Goal: Task Accomplishment & Management: Complete application form

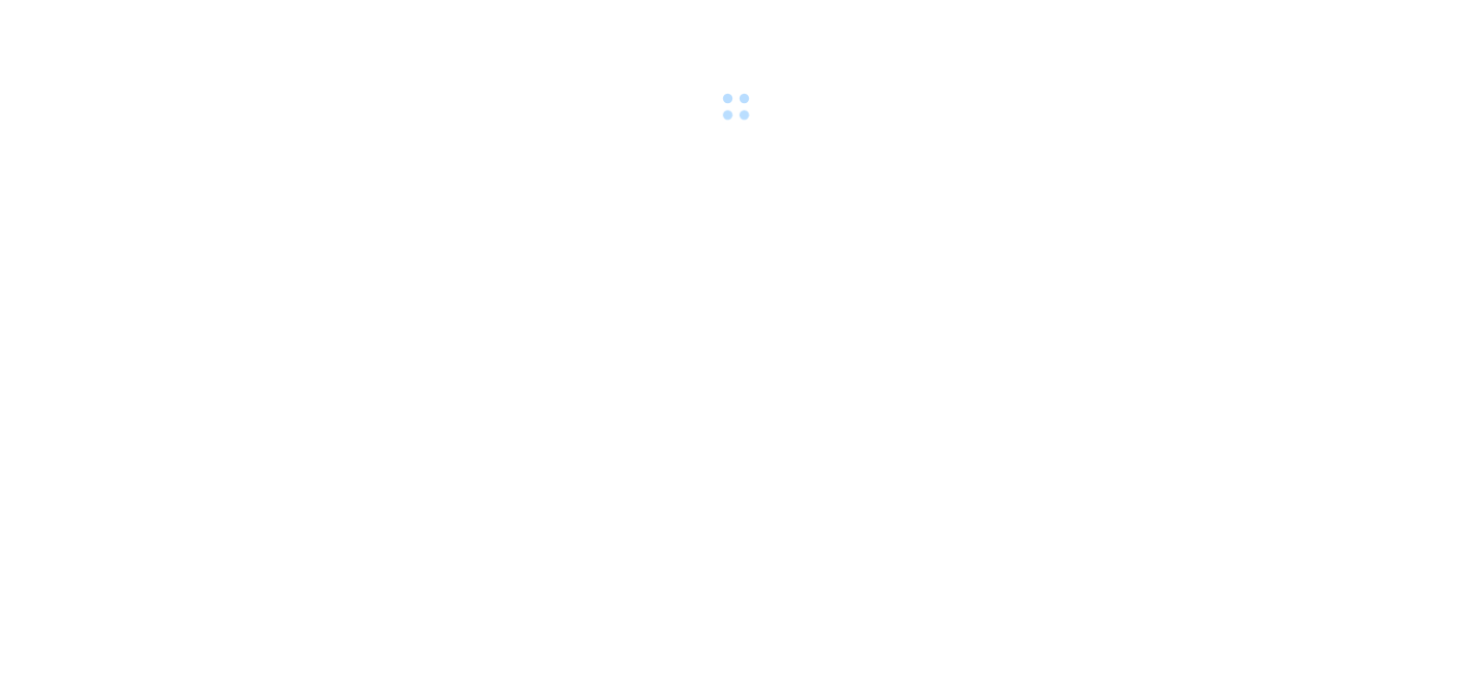
click at [207, 305] on body at bounding box center [736, 340] width 1472 height 680
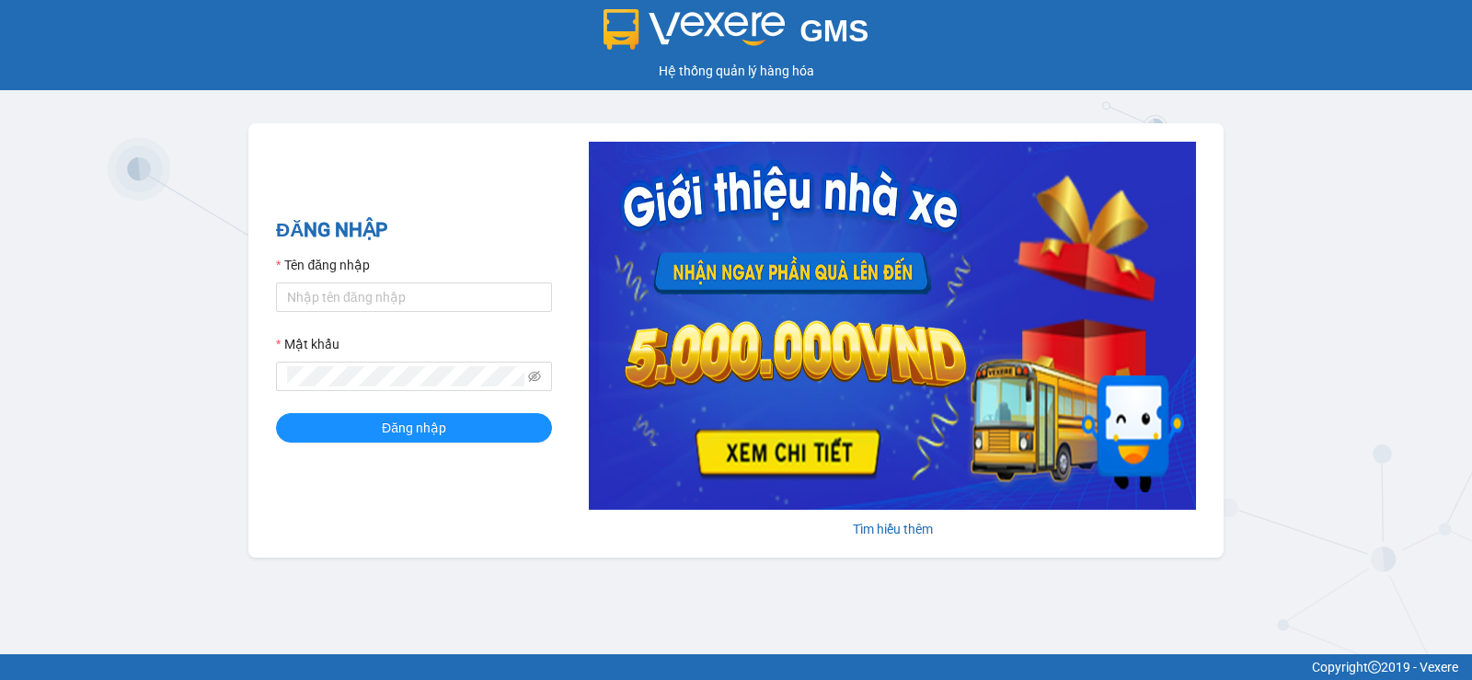
click at [362, 281] on div "Tên đăng nhập" at bounding box center [414, 269] width 276 height 28
click at [374, 285] on input "Tên đăng nhập" at bounding box center [414, 296] width 276 height 29
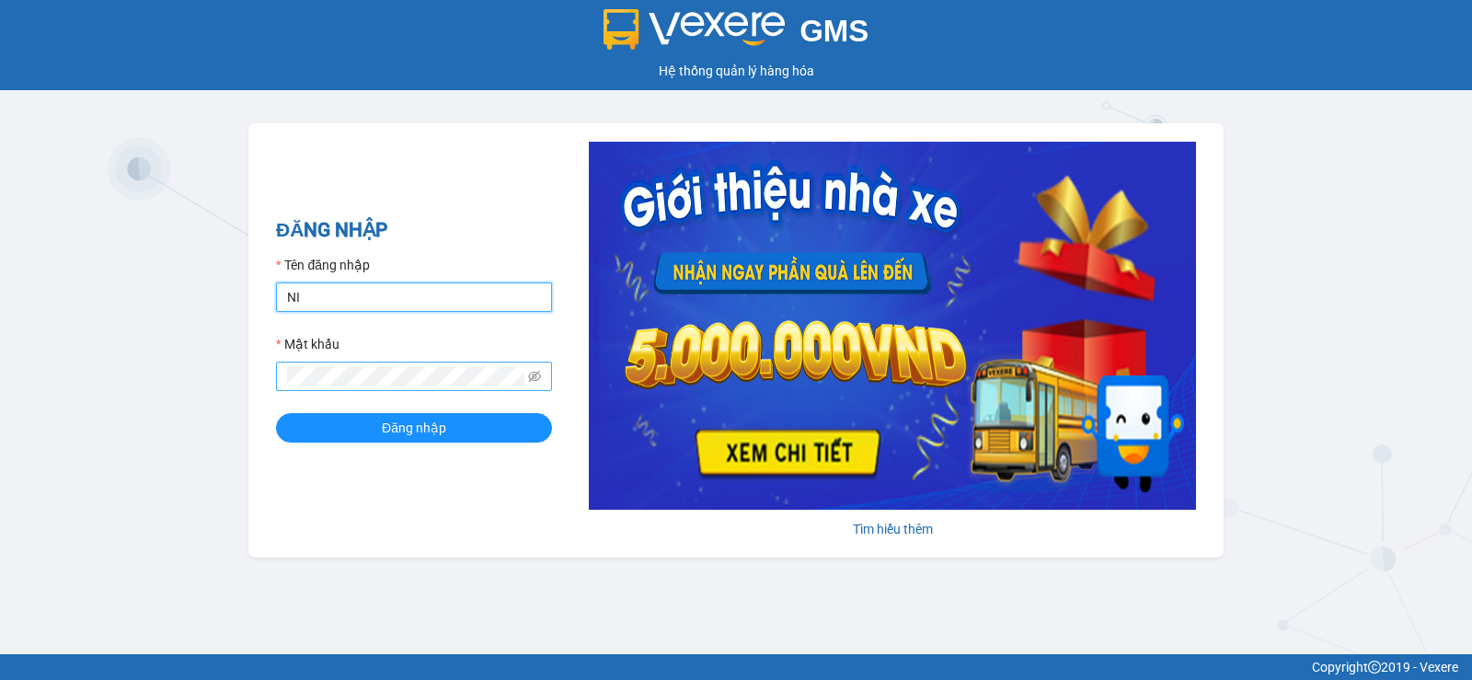
type input "ninhdiem.phucanex"
click at [276, 413] on button "Đăng nhập" at bounding box center [414, 427] width 276 height 29
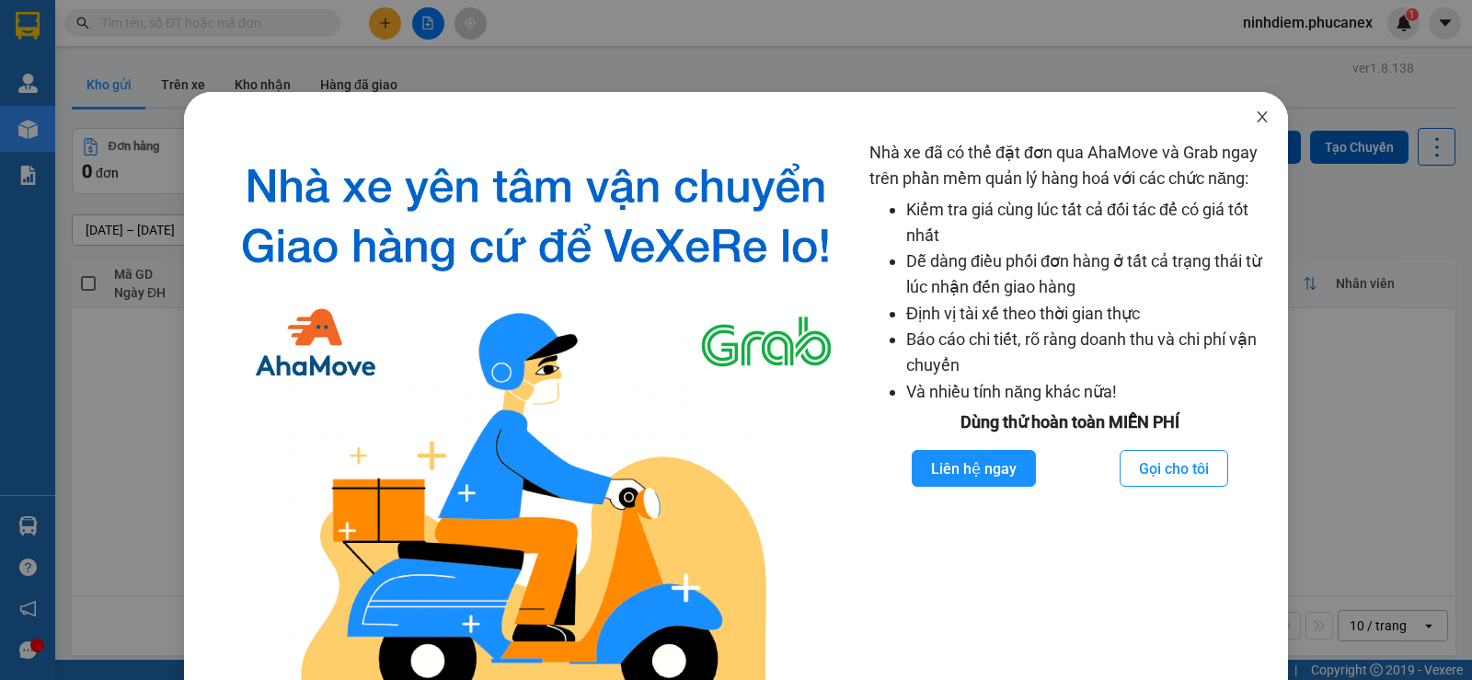
click at [1256, 117] on icon "close" at bounding box center [1262, 116] width 15 height 15
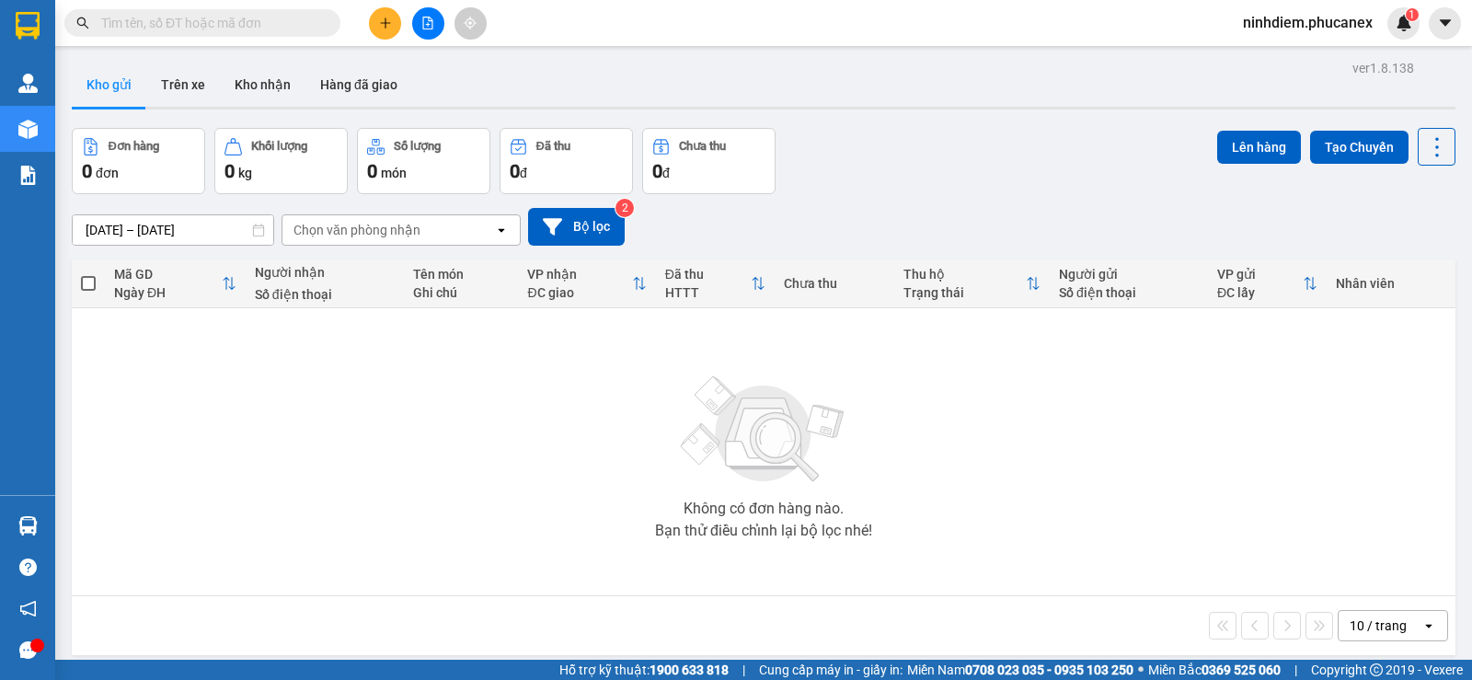
click at [388, 30] on button at bounding box center [385, 23] width 32 height 32
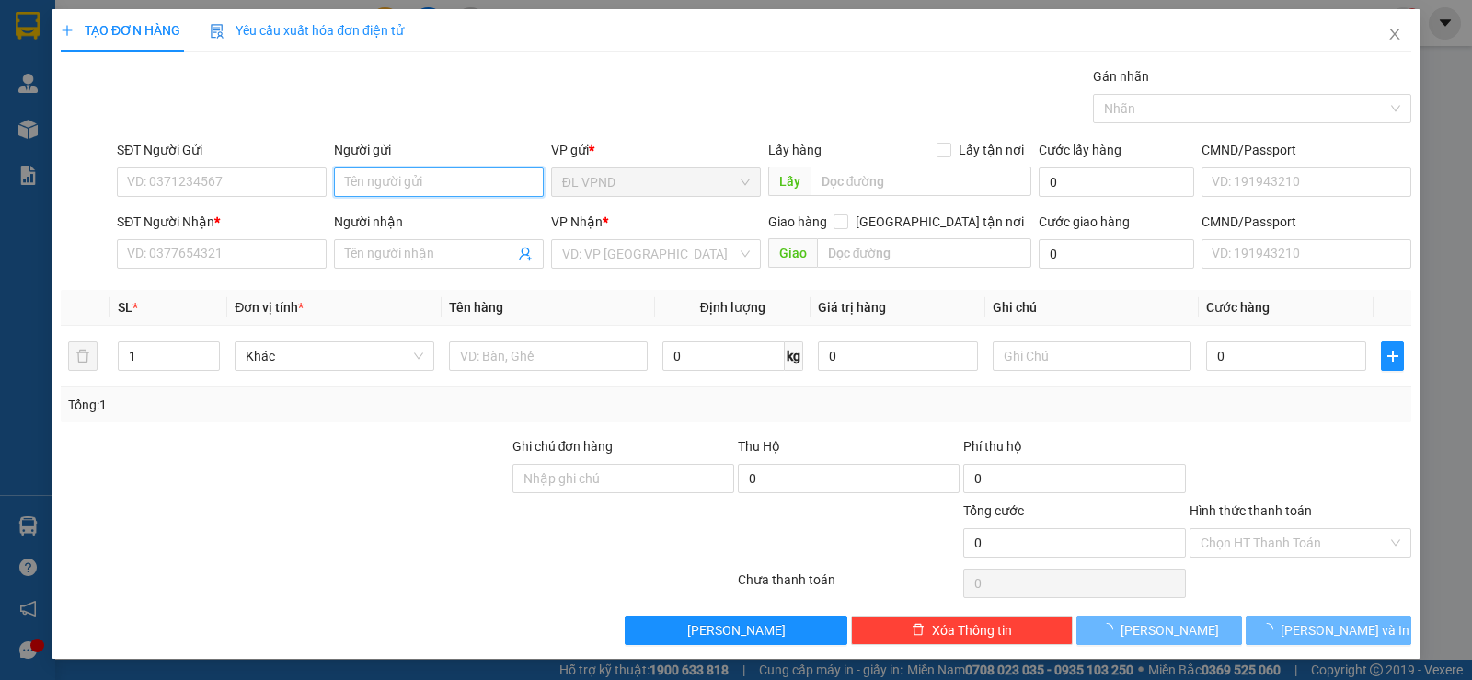
click at [417, 189] on input "Người gửi" at bounding box center [439, 181] width 210 height 29
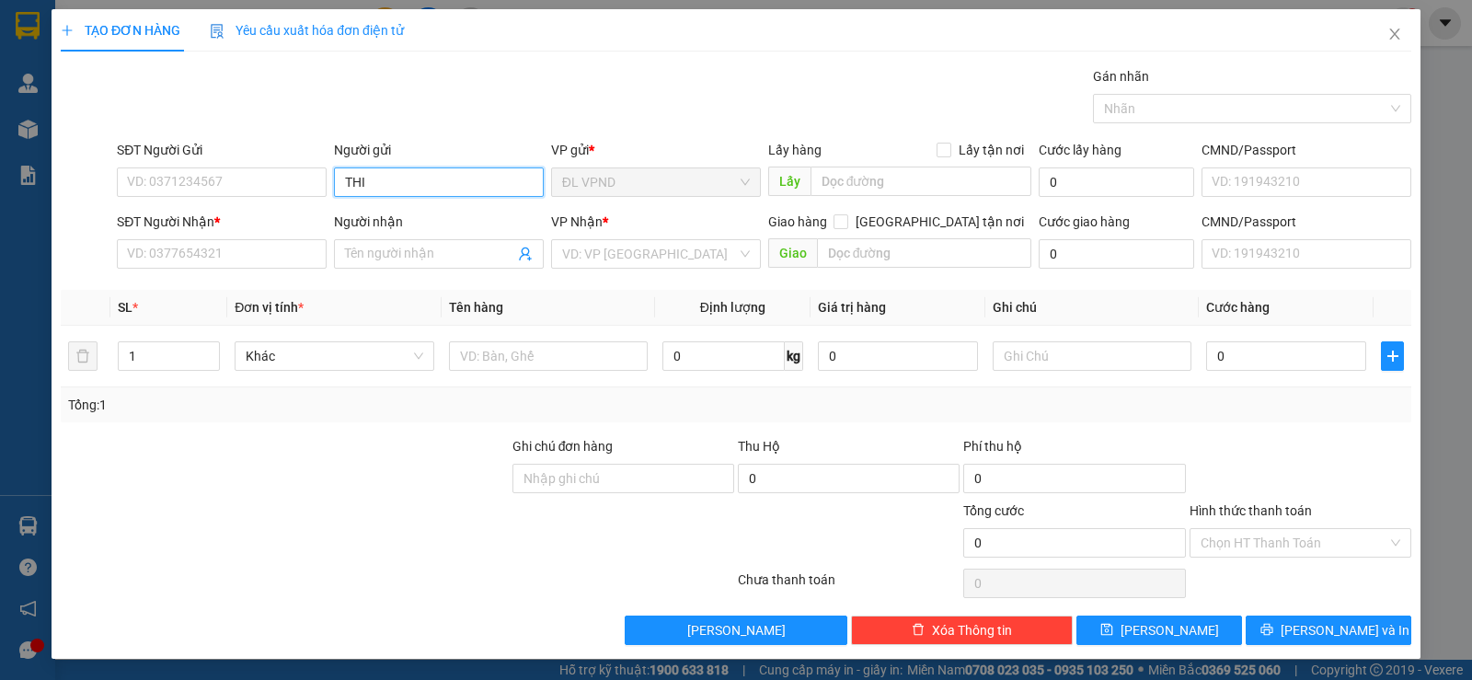
paste input "Ế"
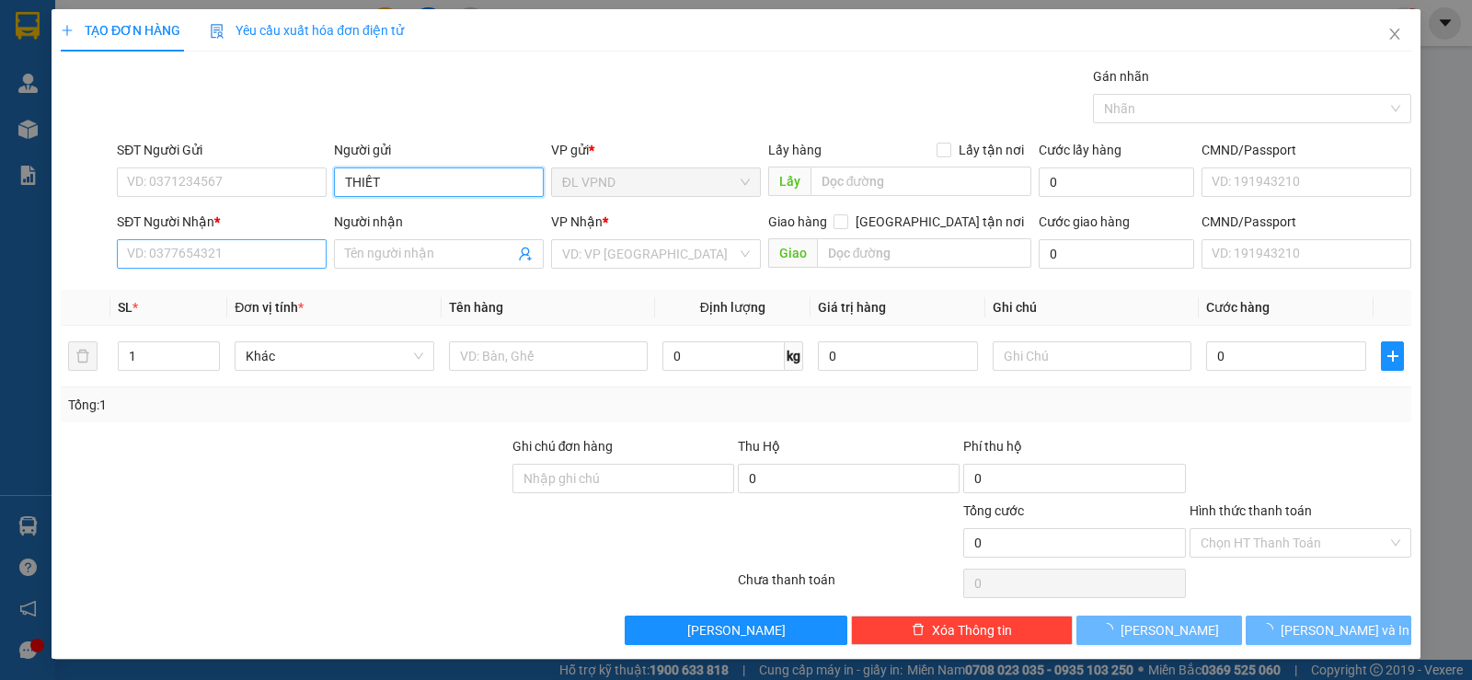
type input "THIẾT"
click at [271, 261] on input "SĐT Người Nhận *" at bounding box center [222, 253] width 210 height 29
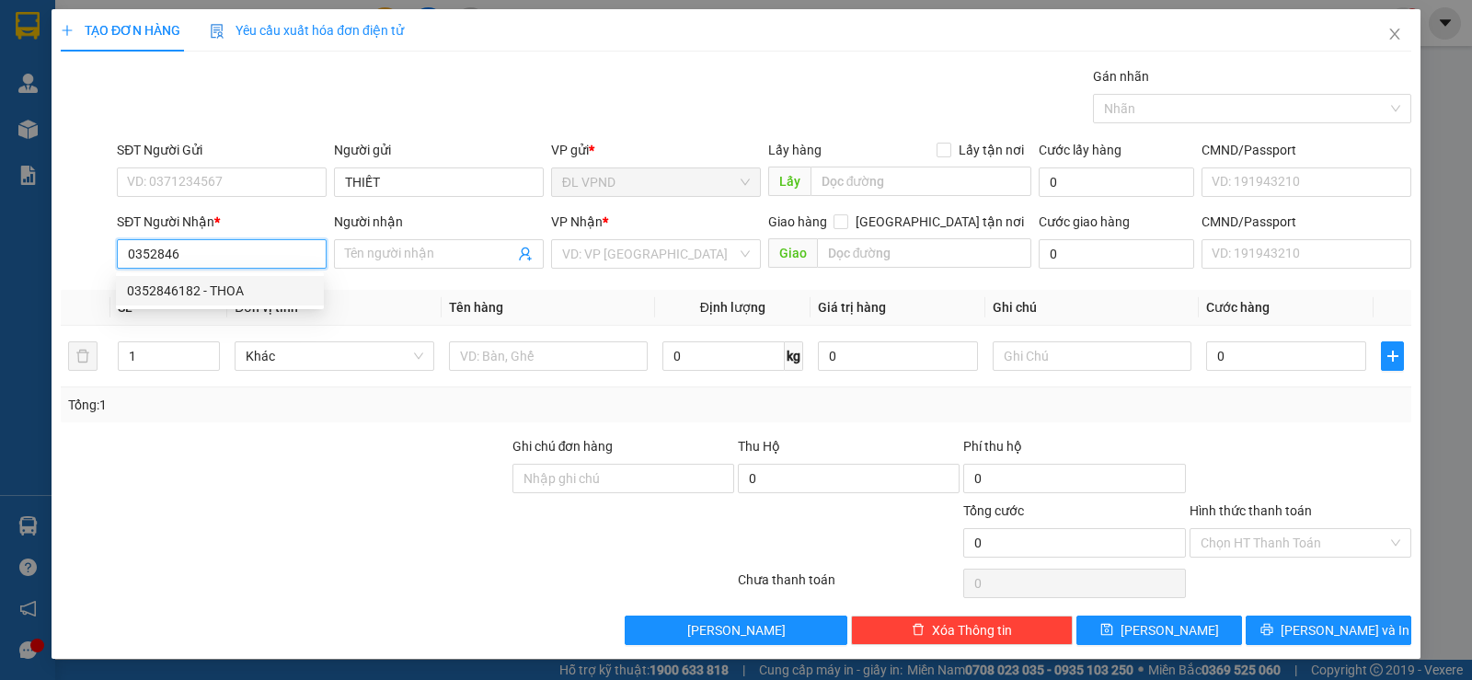
click at [278, 291] on div "0352846182 - THOA" at bounding box center [220, 291] width 186 height 20
type input "0352846182"
type input "THOA"
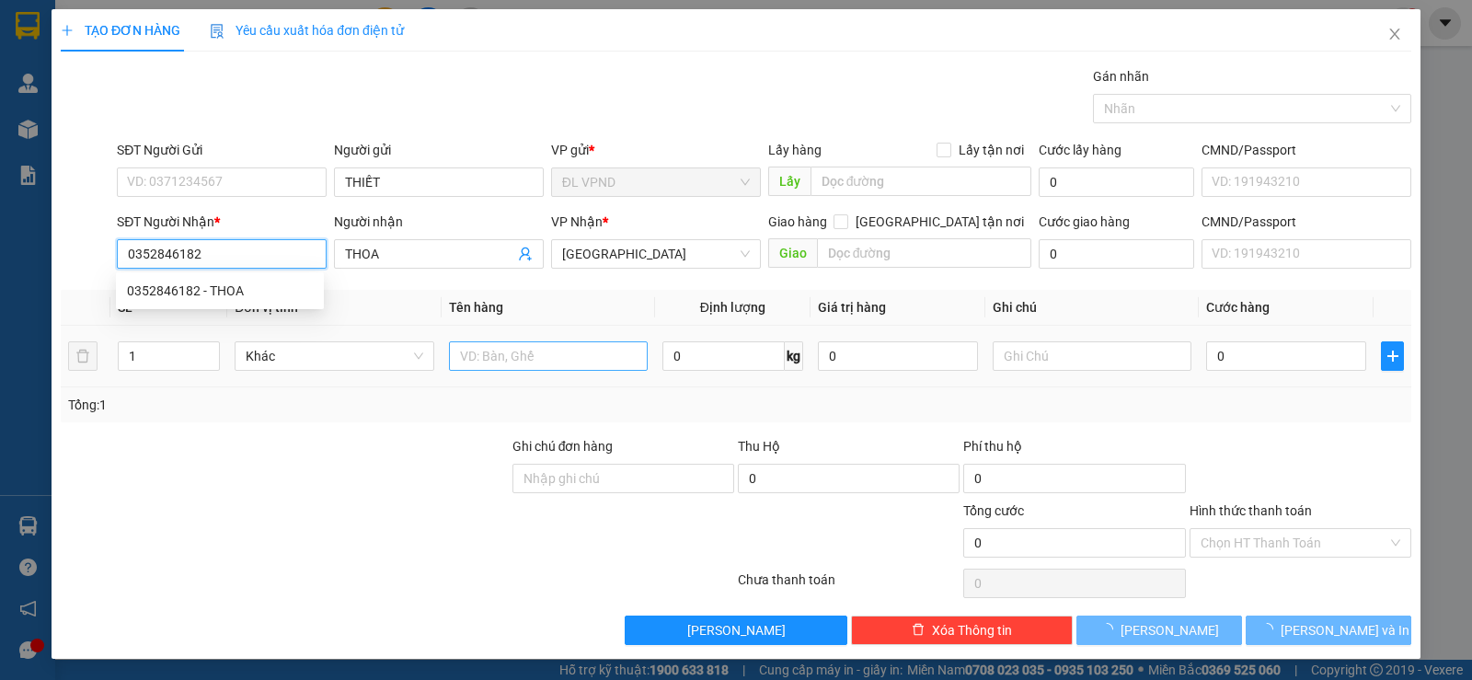
type input "0352846182"
click at [575, 354] on input "text" at bounding box center [548, 355] width 199 height 29
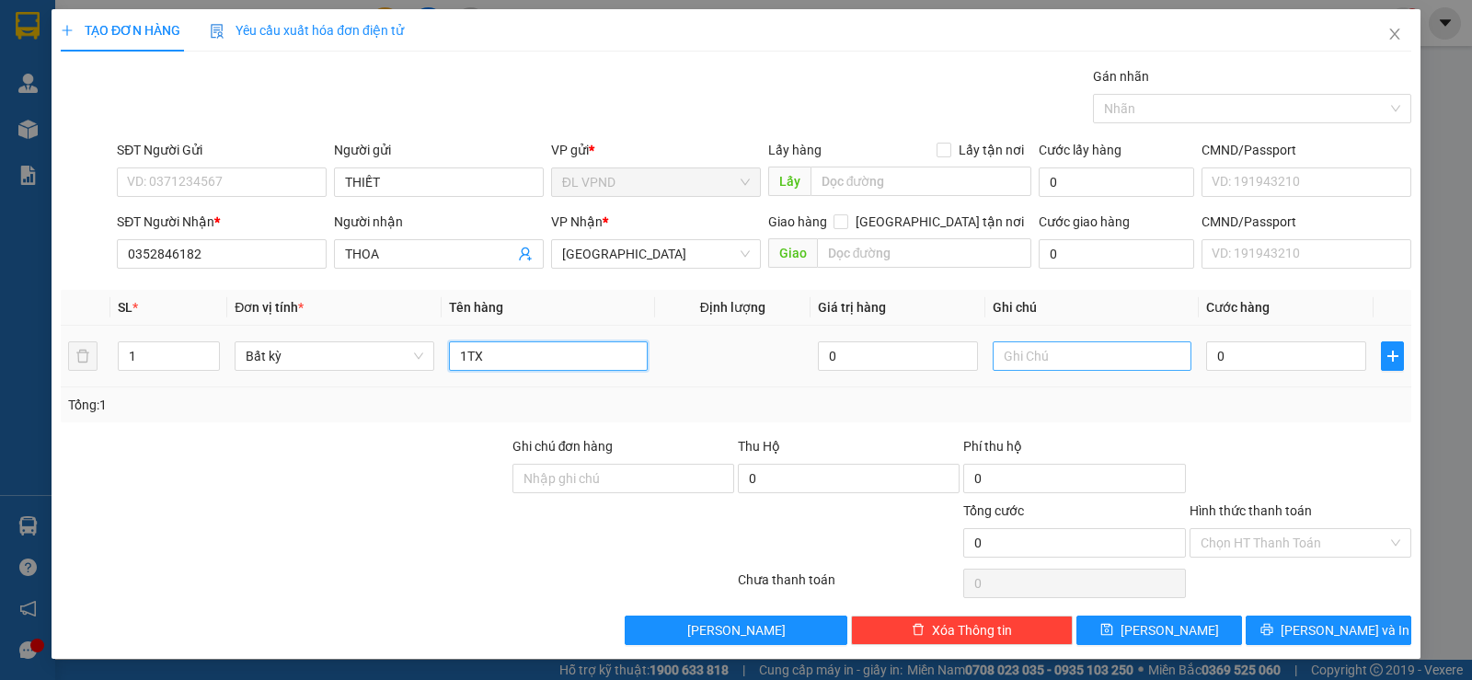
type input "1TX"
click at [1050, 357] on input "text" at bounding box center [1092, 355] width 199 height 29
type input "8"
type input "2056150"
type input "8"
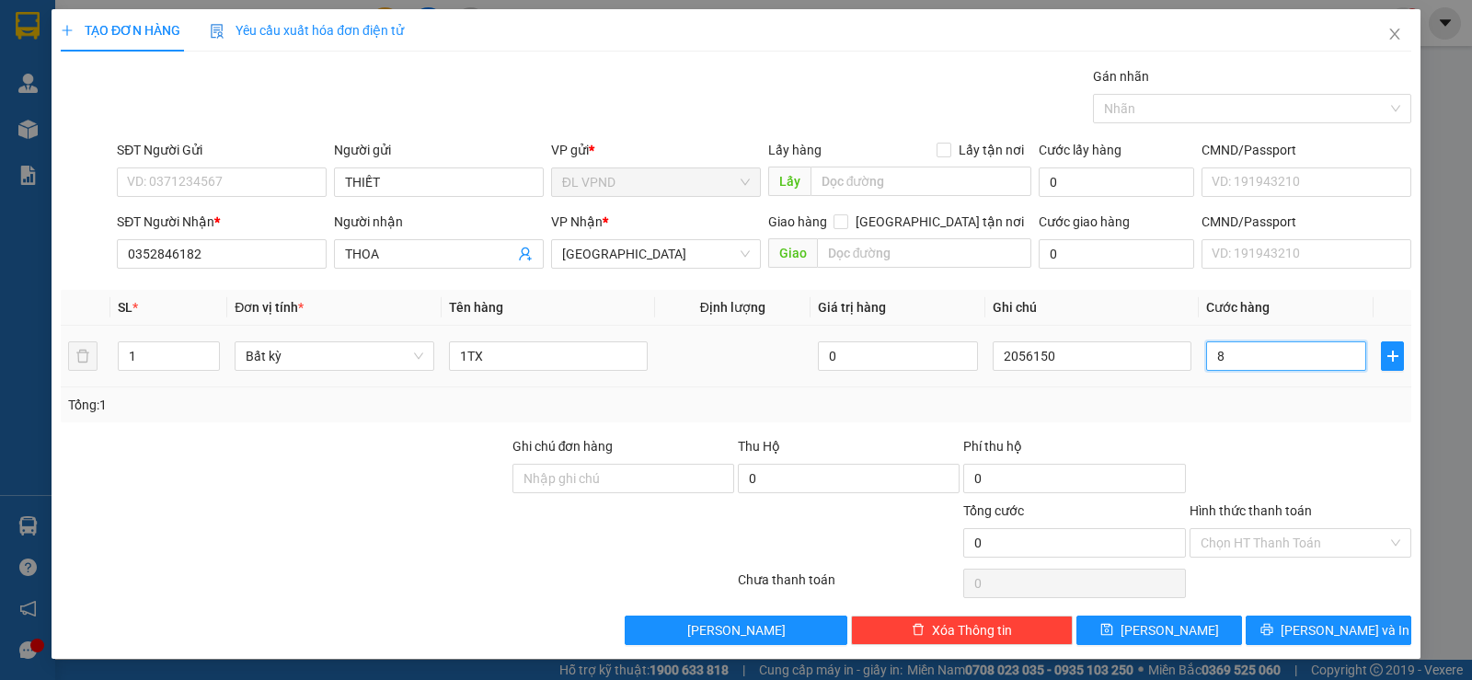
type input "8"
type input "80"
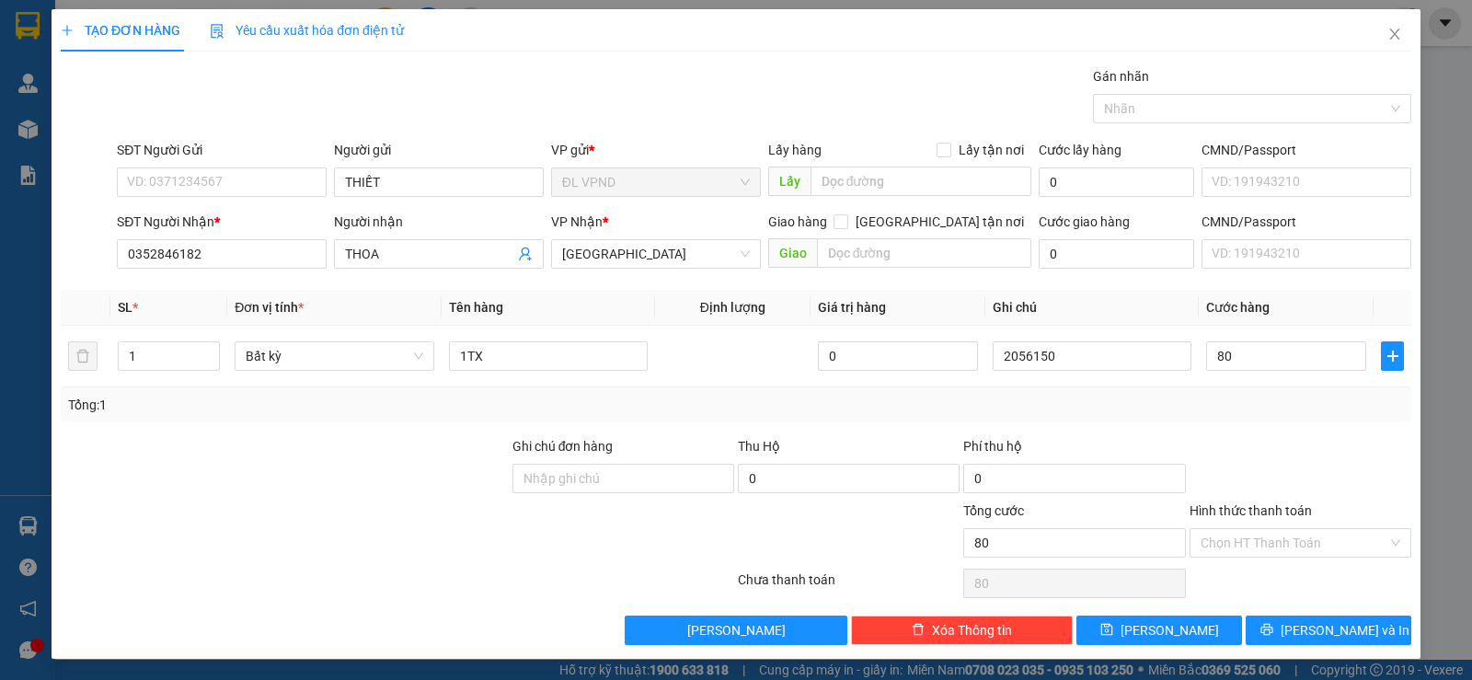
type input "80.000"
click at [1176, 399] on div "Tổng: 1" at bounding box center [736, 405] width 1336 height 20
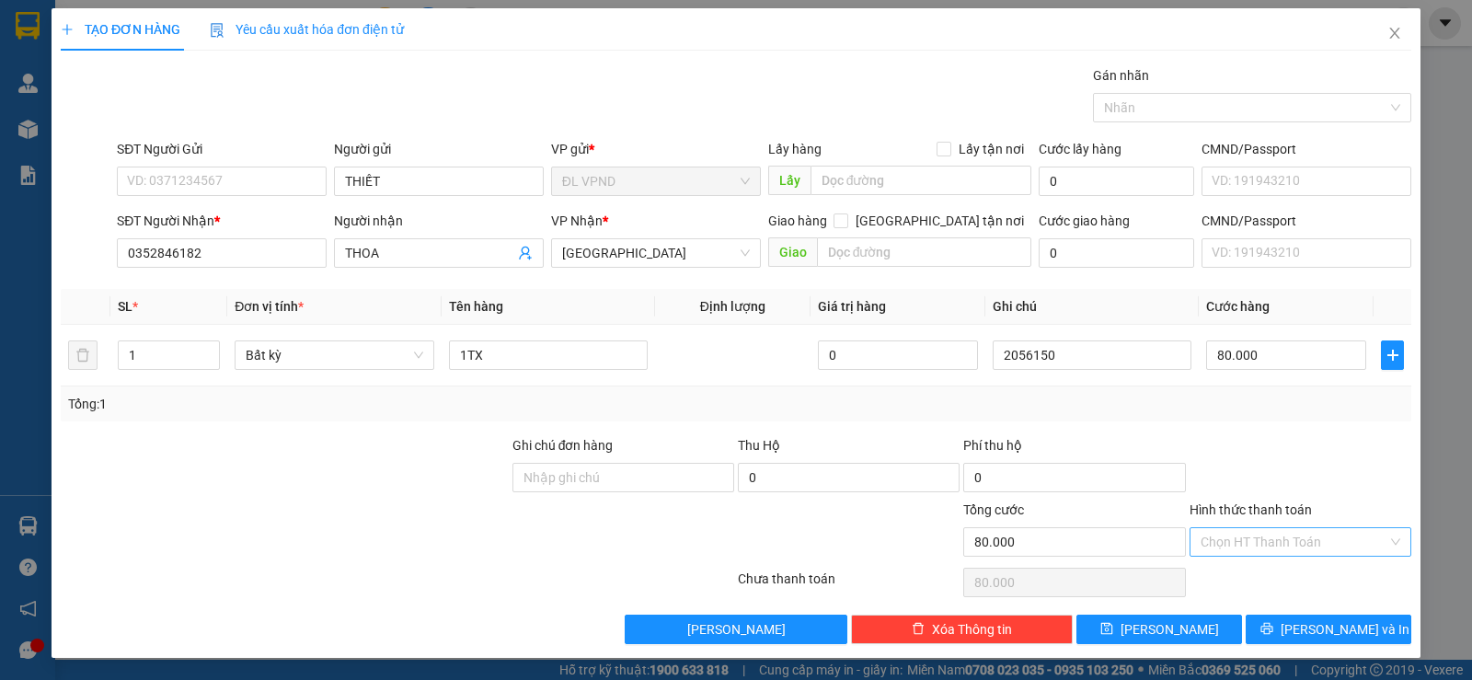
click at [1210, 546] on input "Hình thức thanh toán" at bounding box center [1293, 542] width 187 height 28
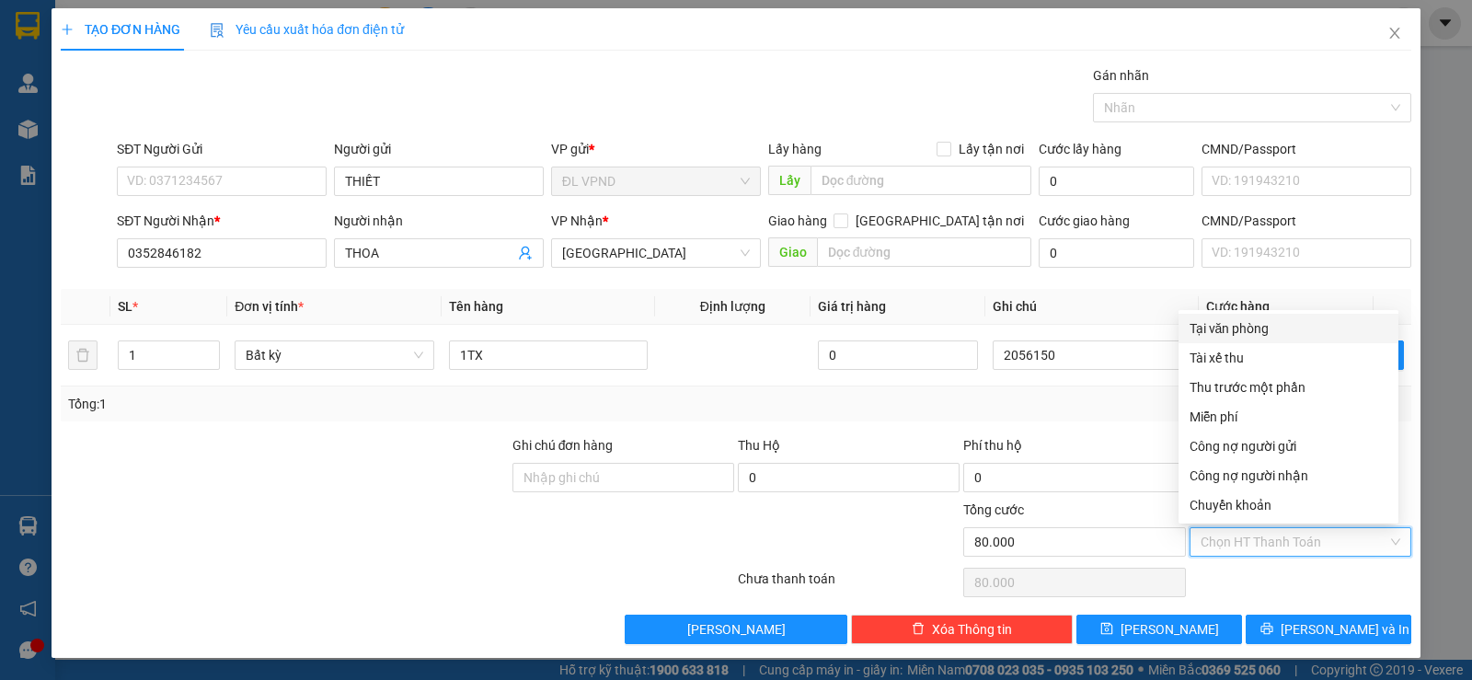
click at [1256, 330] on div "Tại văn phòng" at bounding box center [1288, 328] width 198 height 20
type input "0"
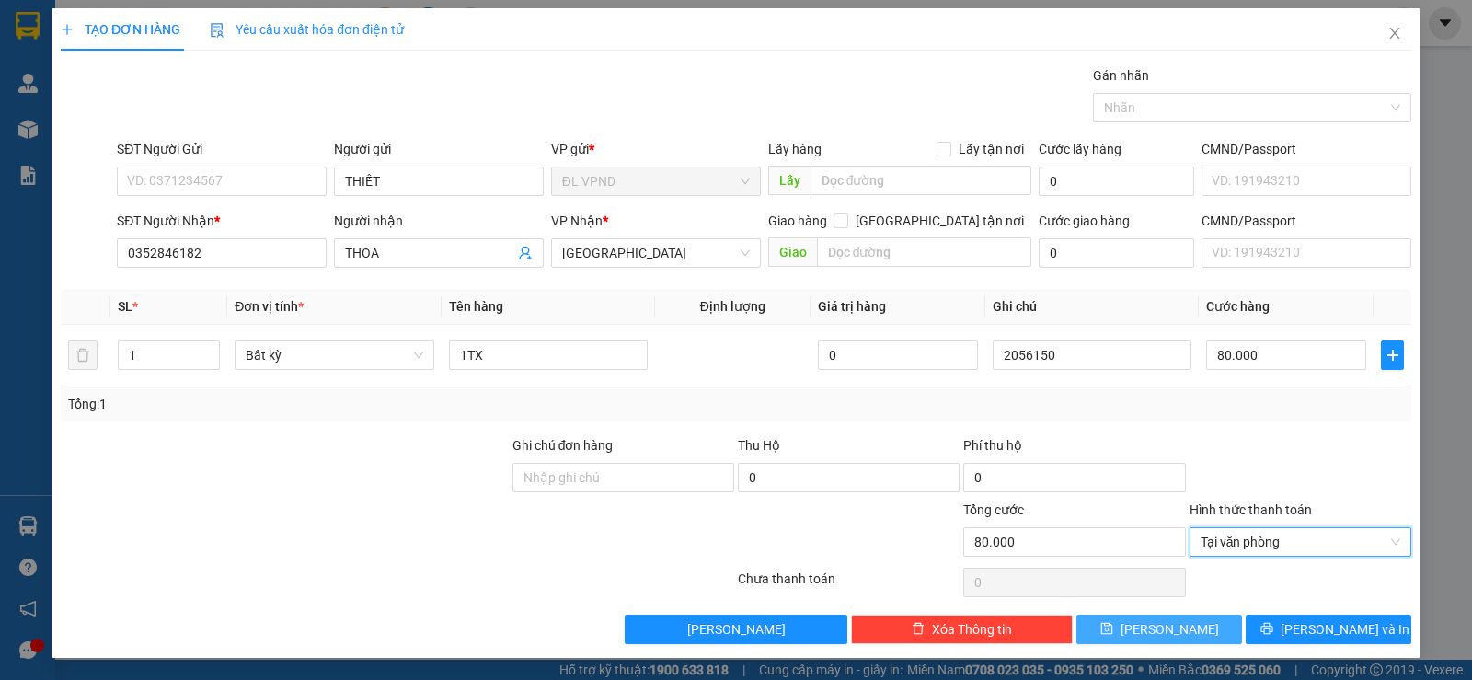
click at [1177, 626] on button "Lưu" at bounding box center [1159, 628] width 166 height 29
type input "0"
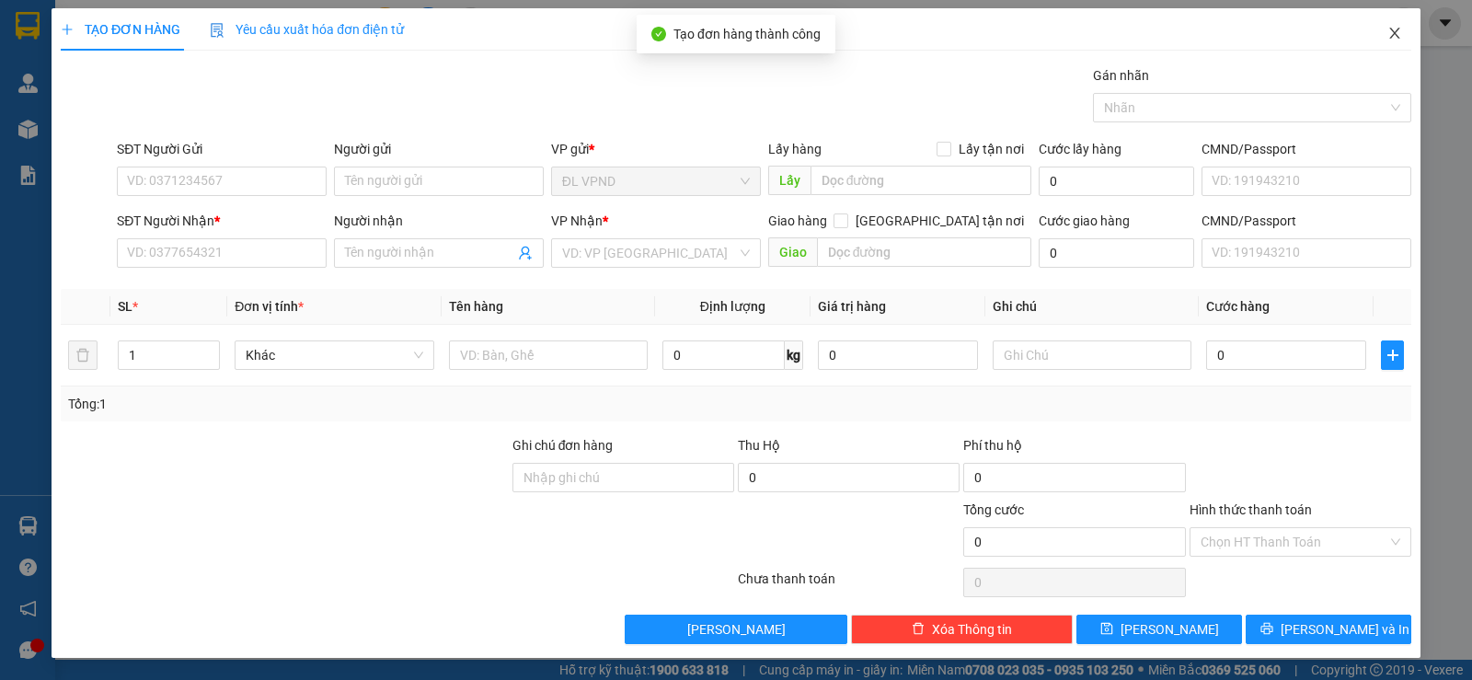
click at [1387, 31] on icon "close" at bounding box center [1394, 33] width 15 height 15
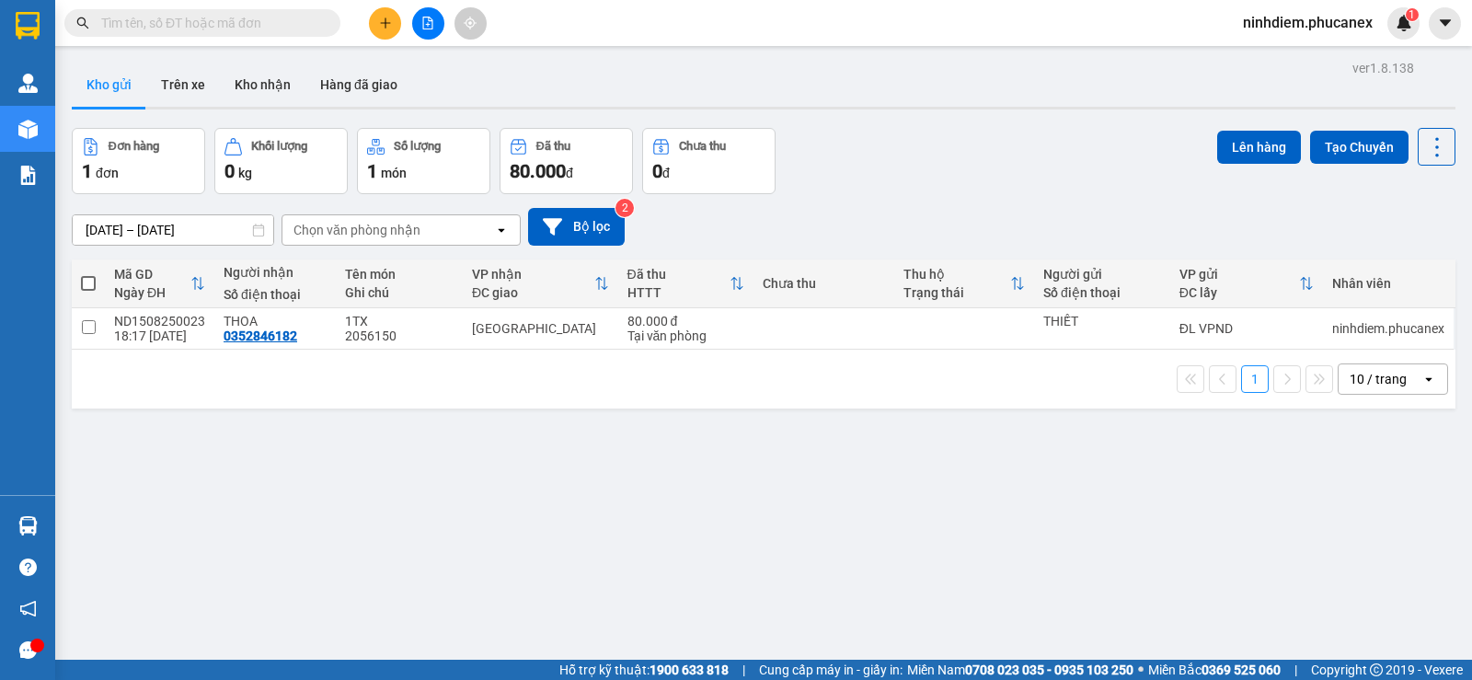
click at [89, 287] on span at bounding box center [88, 283] width 15 height 15
click at [88, 274] on input "checkbox" at bounding box center [88, 274] width 0 height 0
checkbox input "true"
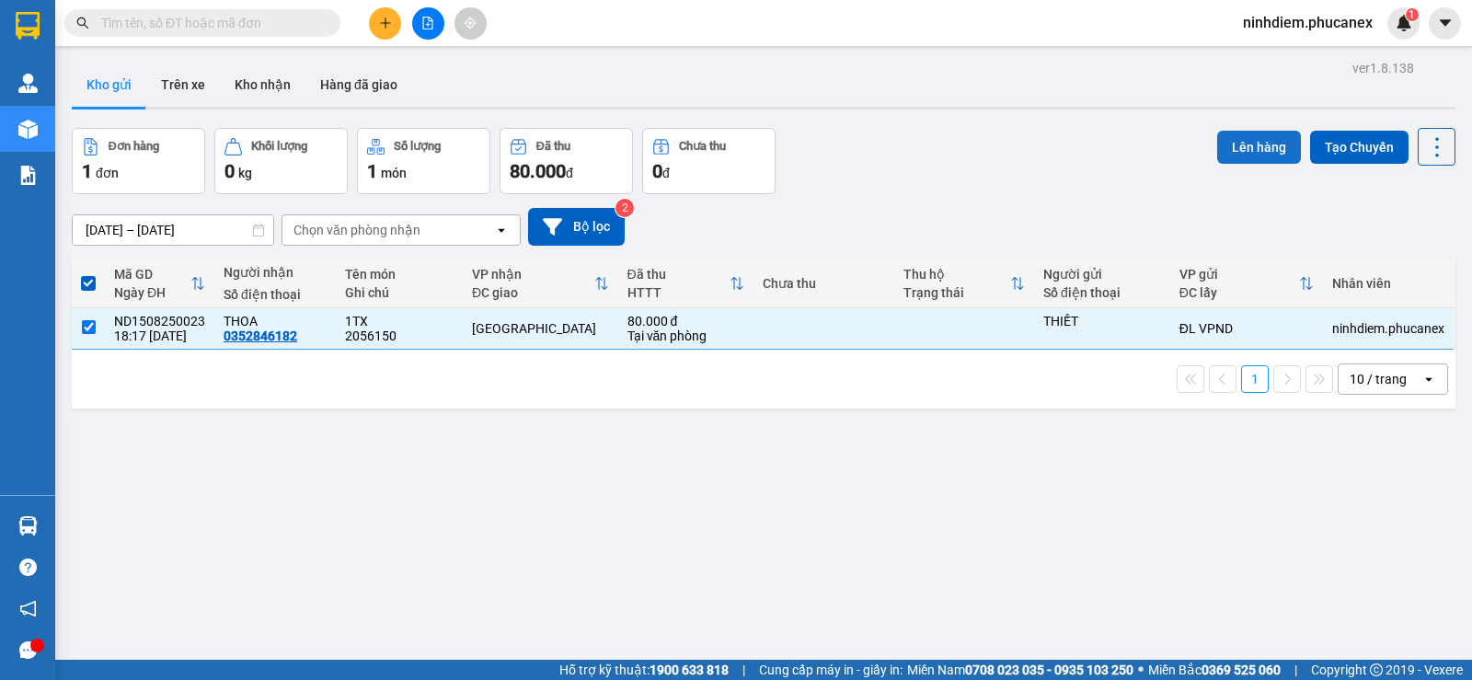
click at [1284, 132] on button "Lên hàng" at bounding box center [1259, 147] width 84 height 33
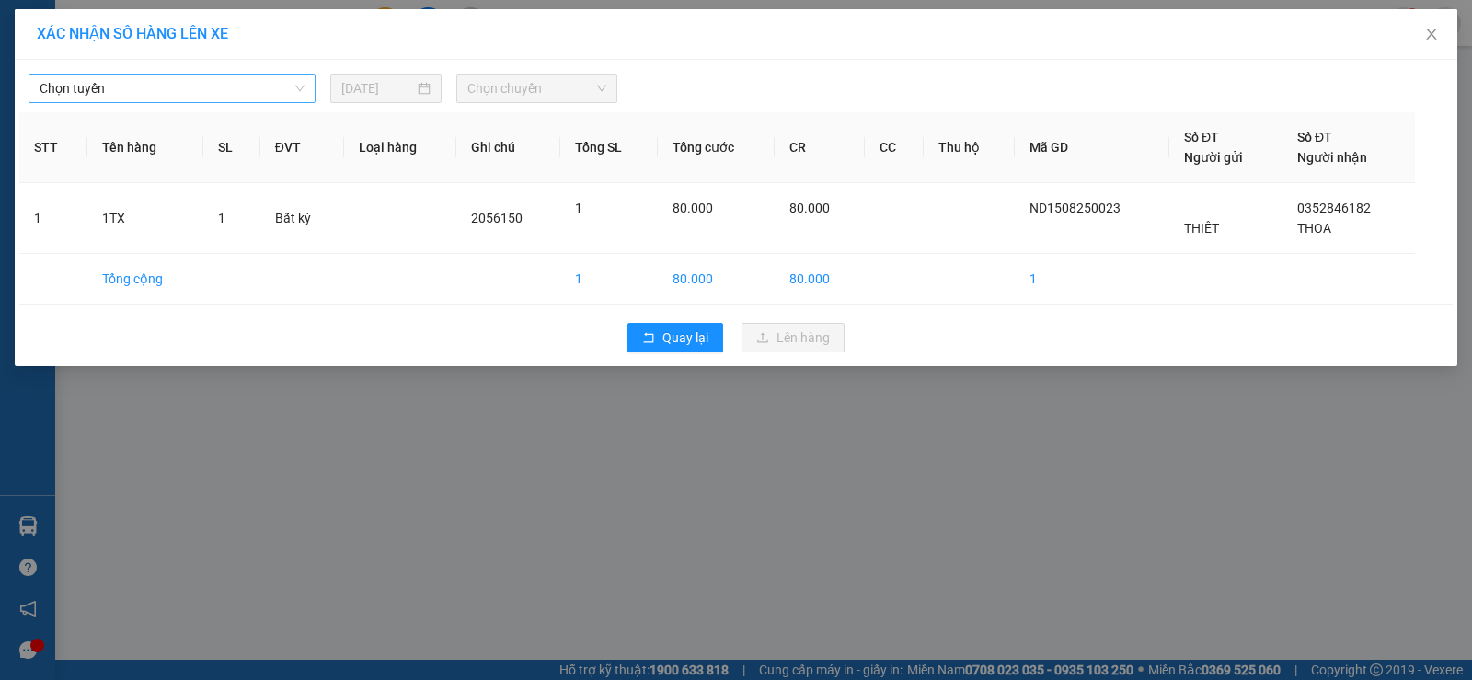
click at [284, 90] on span "Chọn tuyến" at bounding box center [172, 89] width 265 height 28
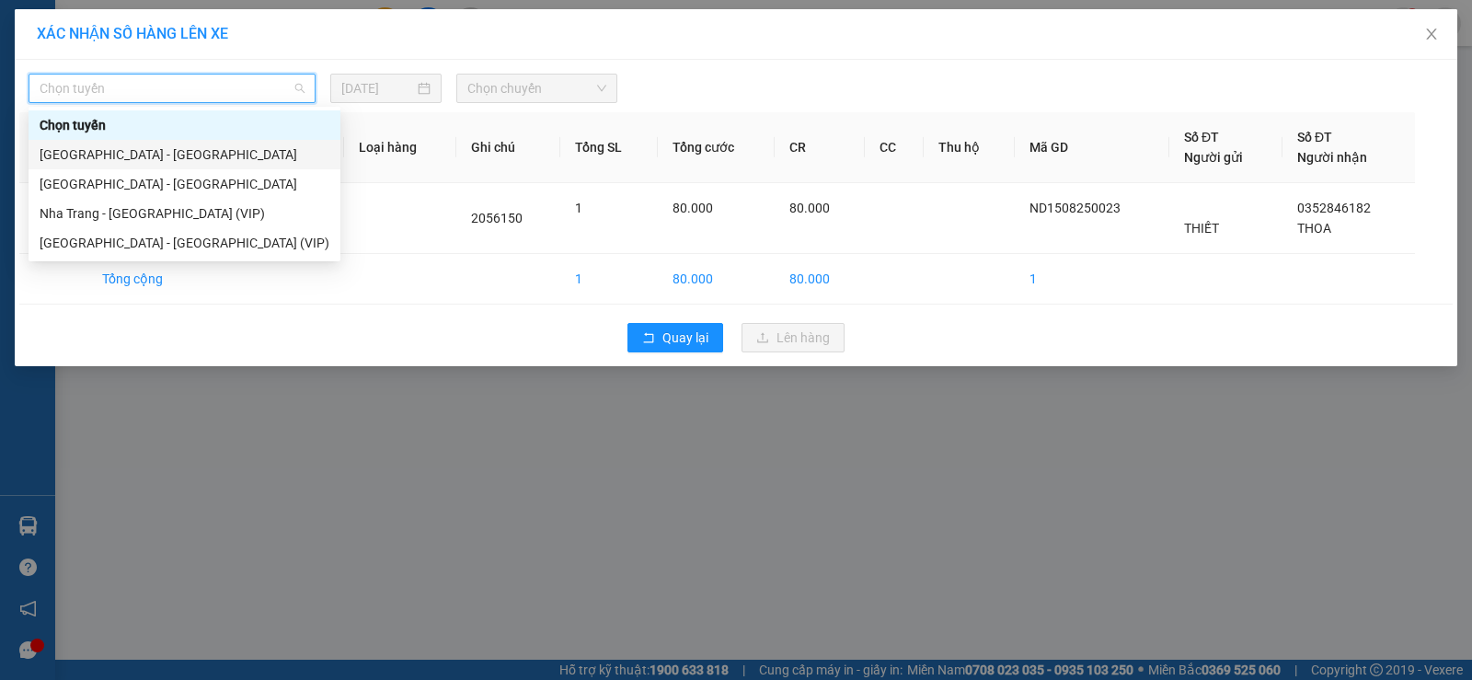
click at [198, 158] on div "Nha Trang - Sài Gòn" at bounding box center [185, 154] width 290 height 20
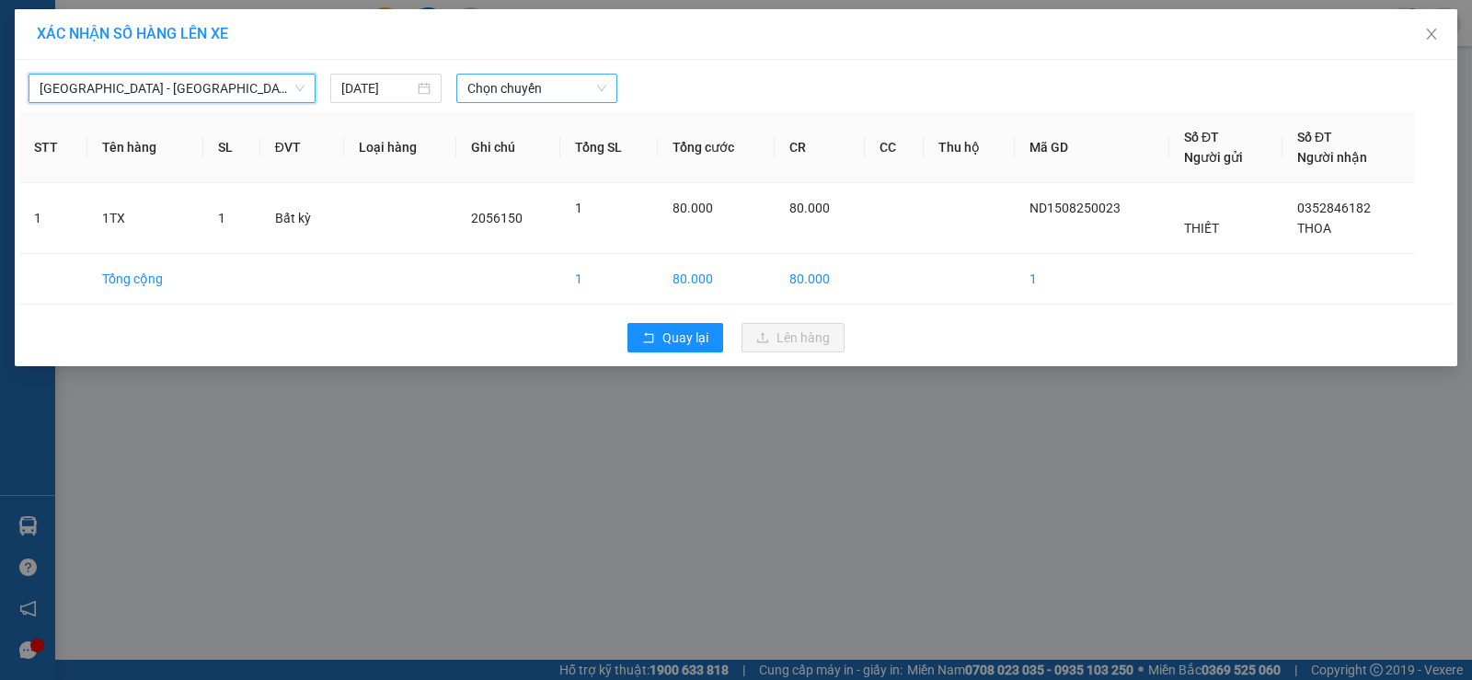
click at [509, 91] on span "Chọn chuyến" at bounding box center [536, 89] width 139 height 28
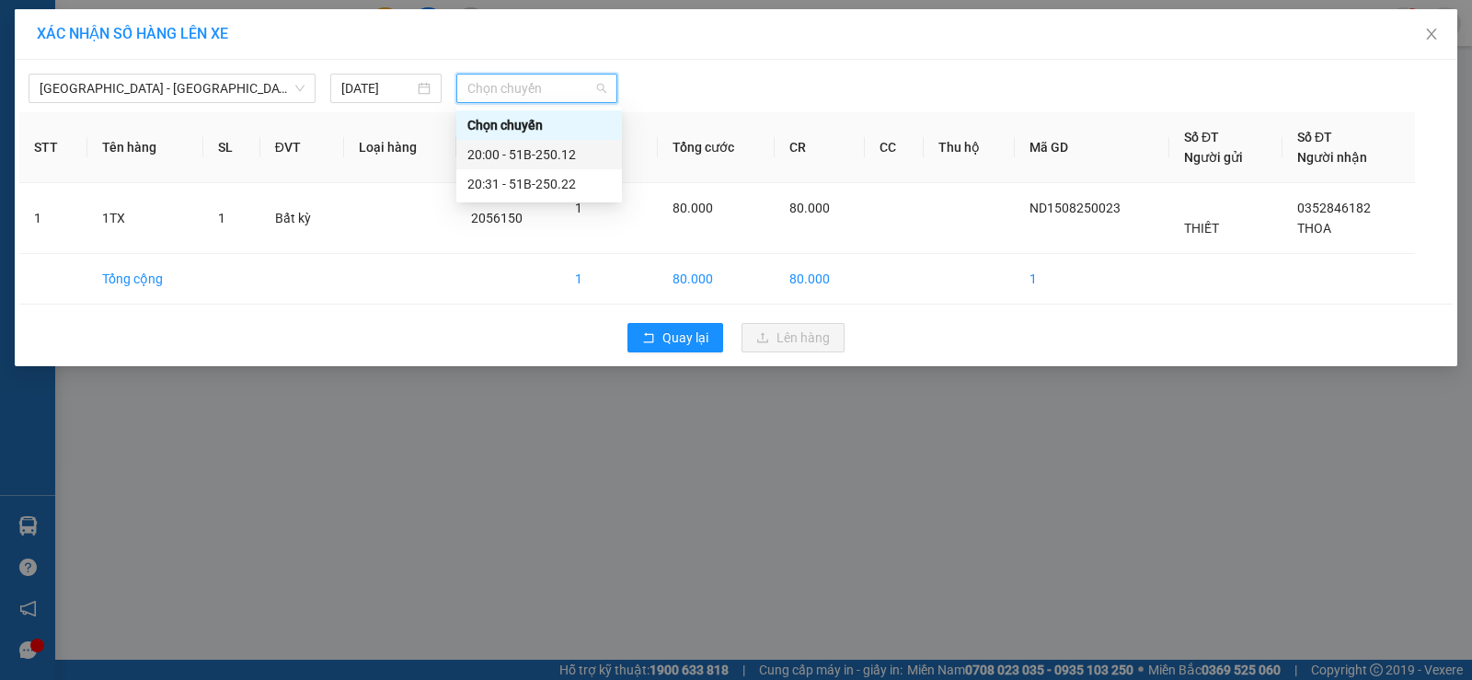
click at [516, 151] on div "20:00 - 51B-250.12" at bounding box center [539, 154] width 144 height 20
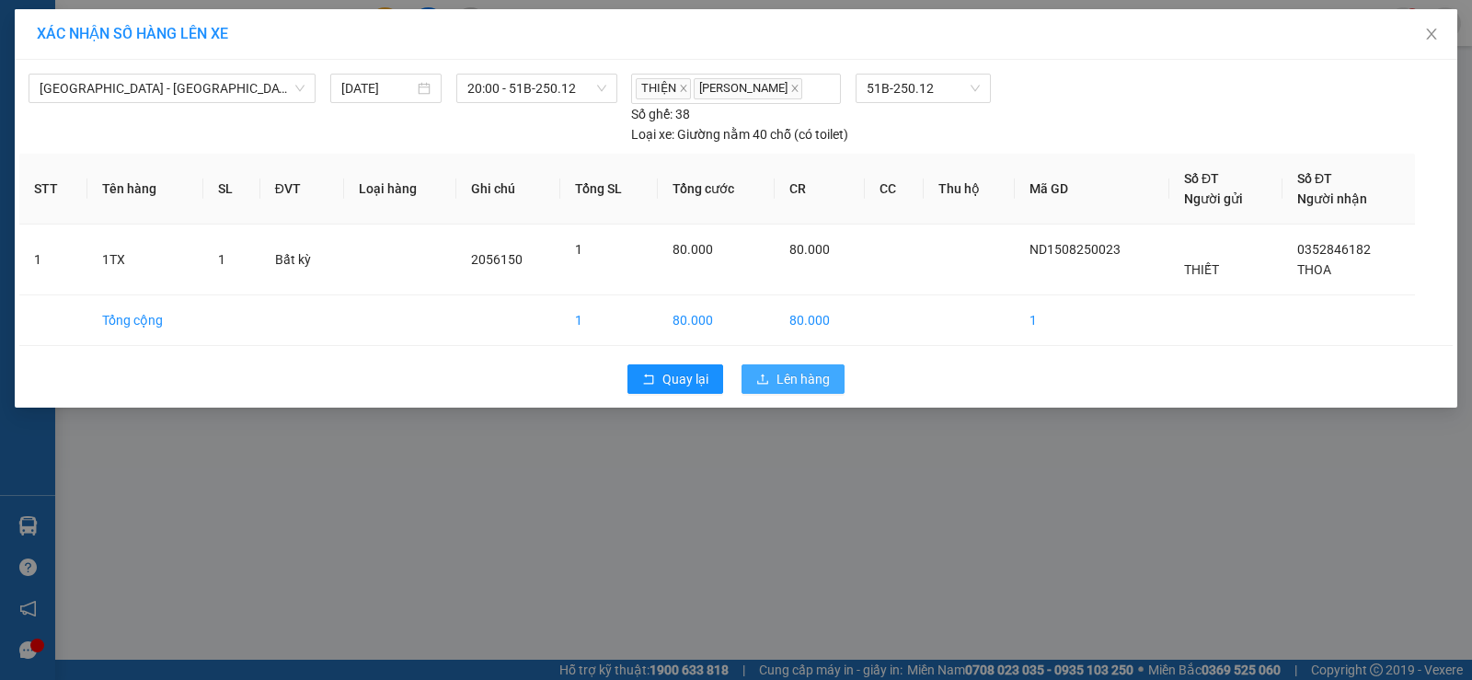
click at [779, 376] on span "Lên hàng" at bounding box center [802, 379] width 53 height 20
